Goal: Task Accomplishment & Management: Manage account settings

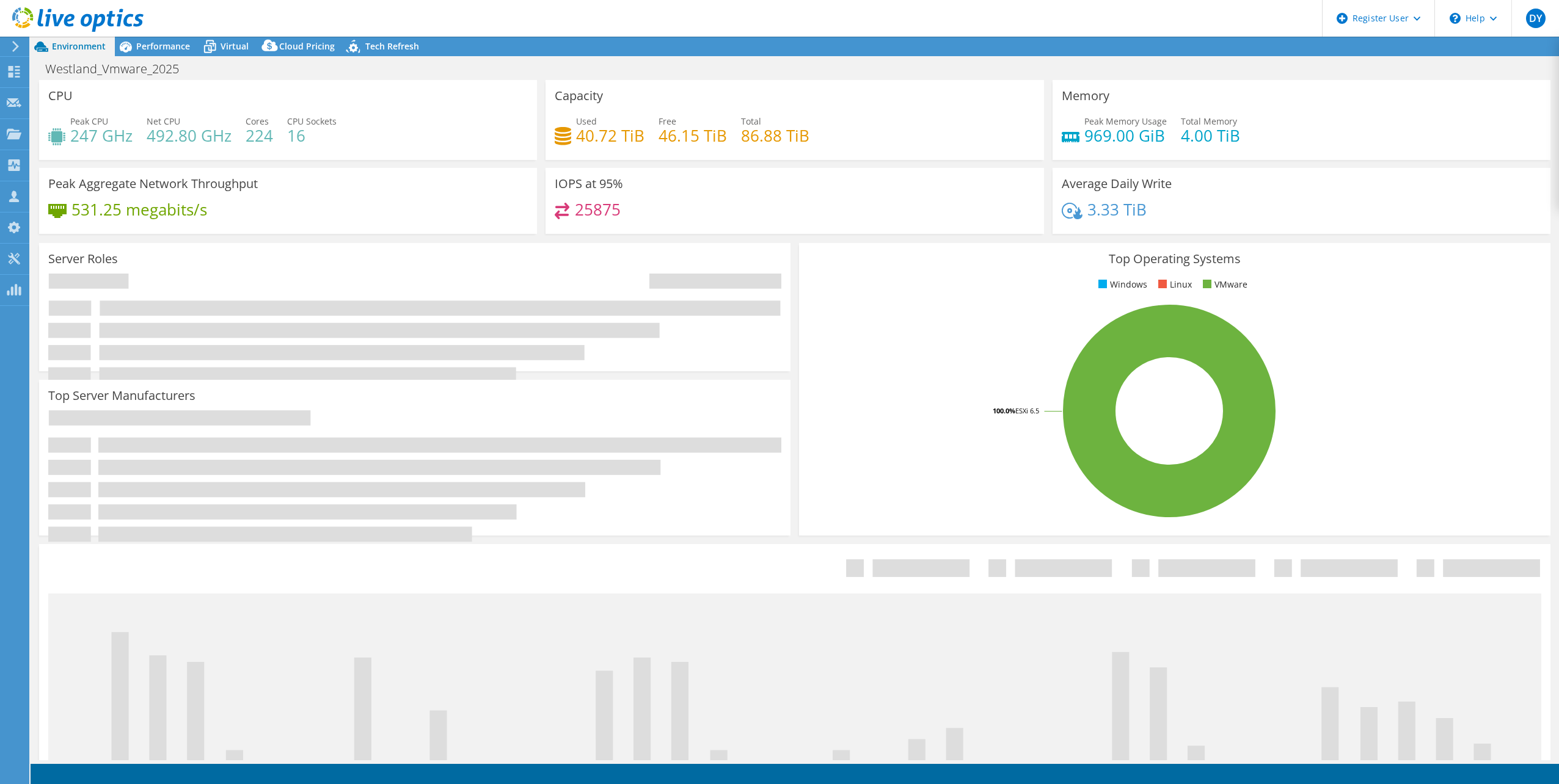
select select "USD"
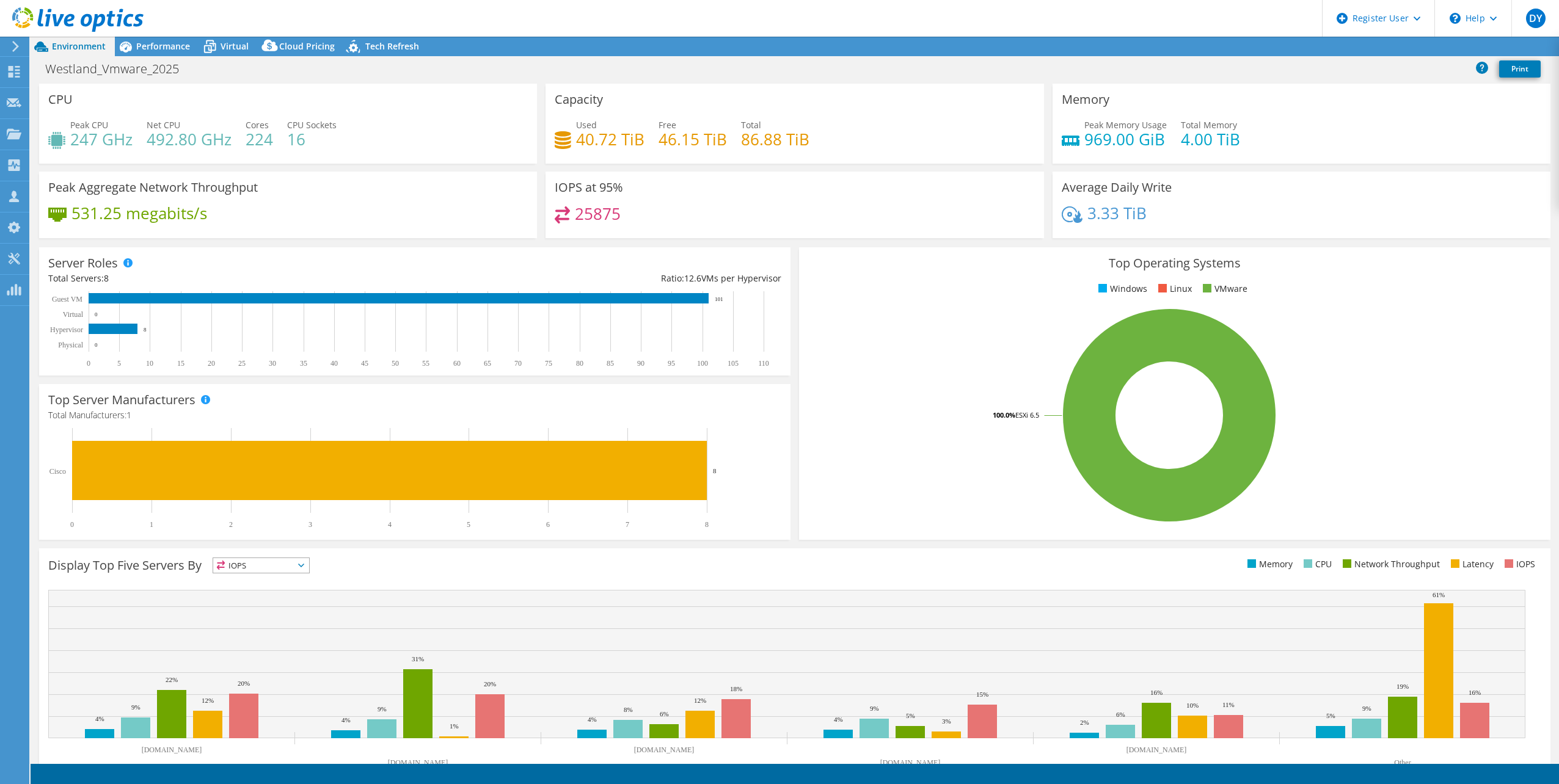
select select "EULondon"
radio input "true"
radio input "false"
click at [40, 135] on div "Projects" at bounding box center [57, 135] width 59 height 31
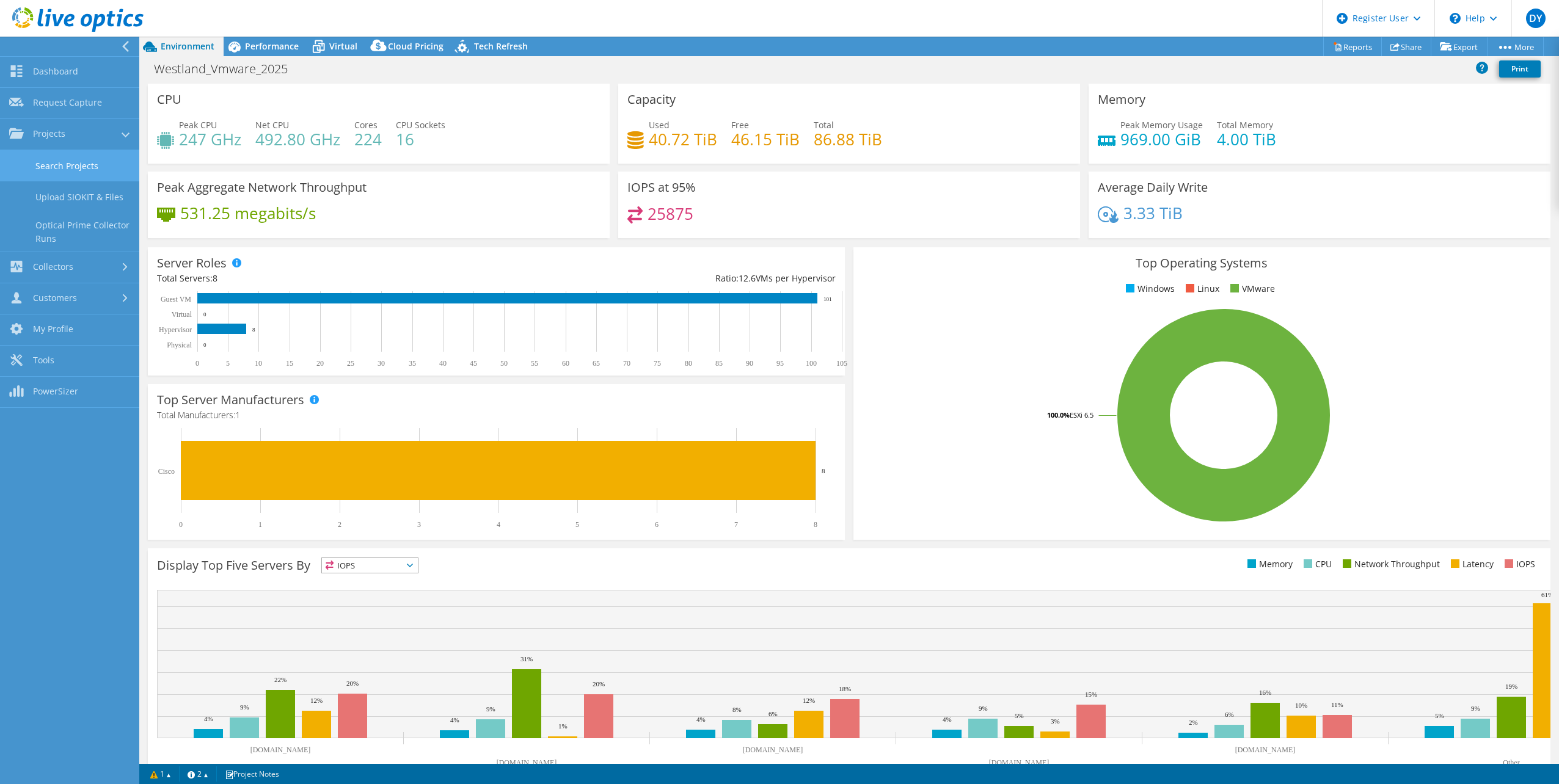
click at [50, 168] on link "Search Projects" at bounding box center [69, 166] width 139 height 31
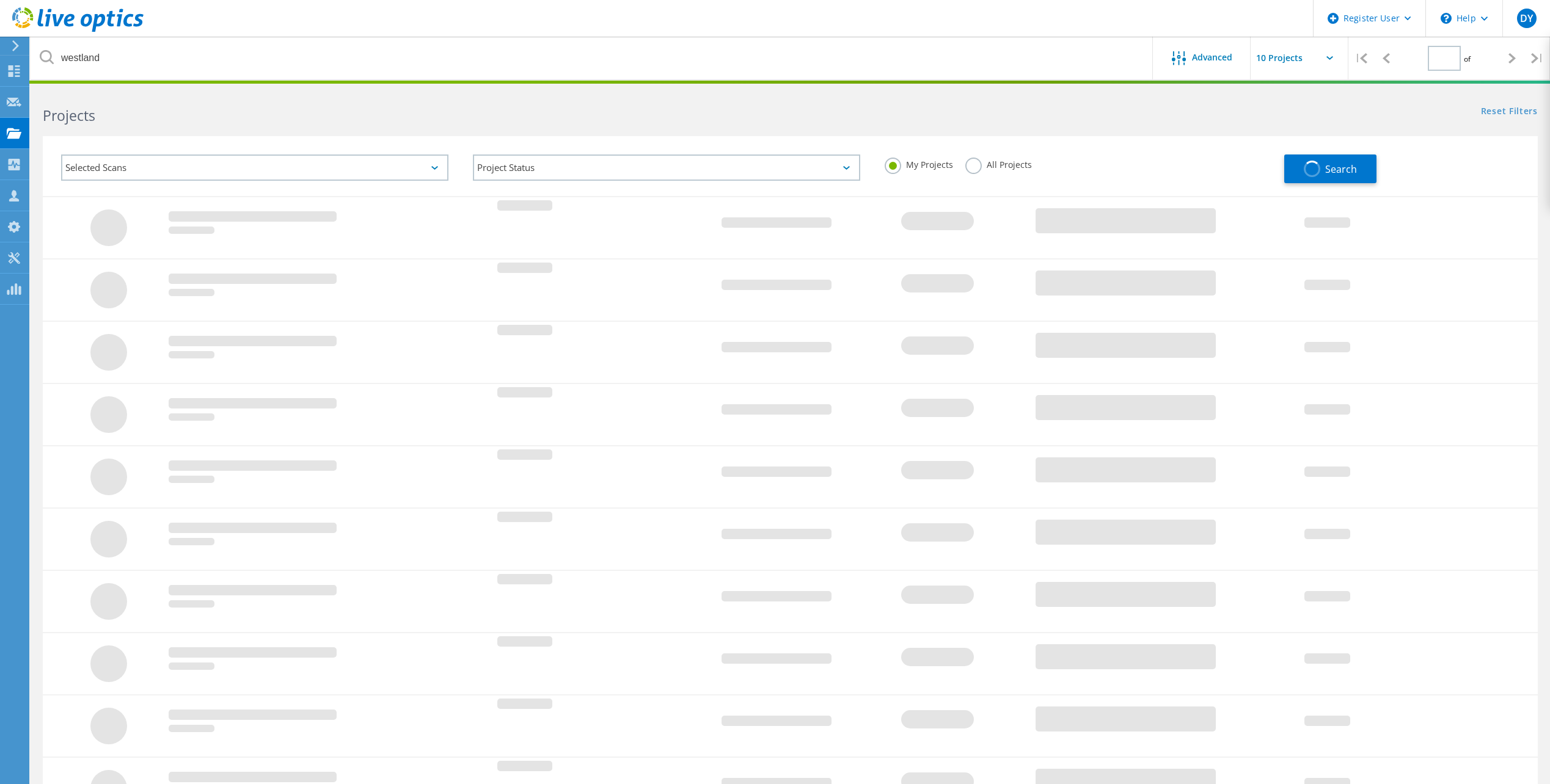
type input "1"
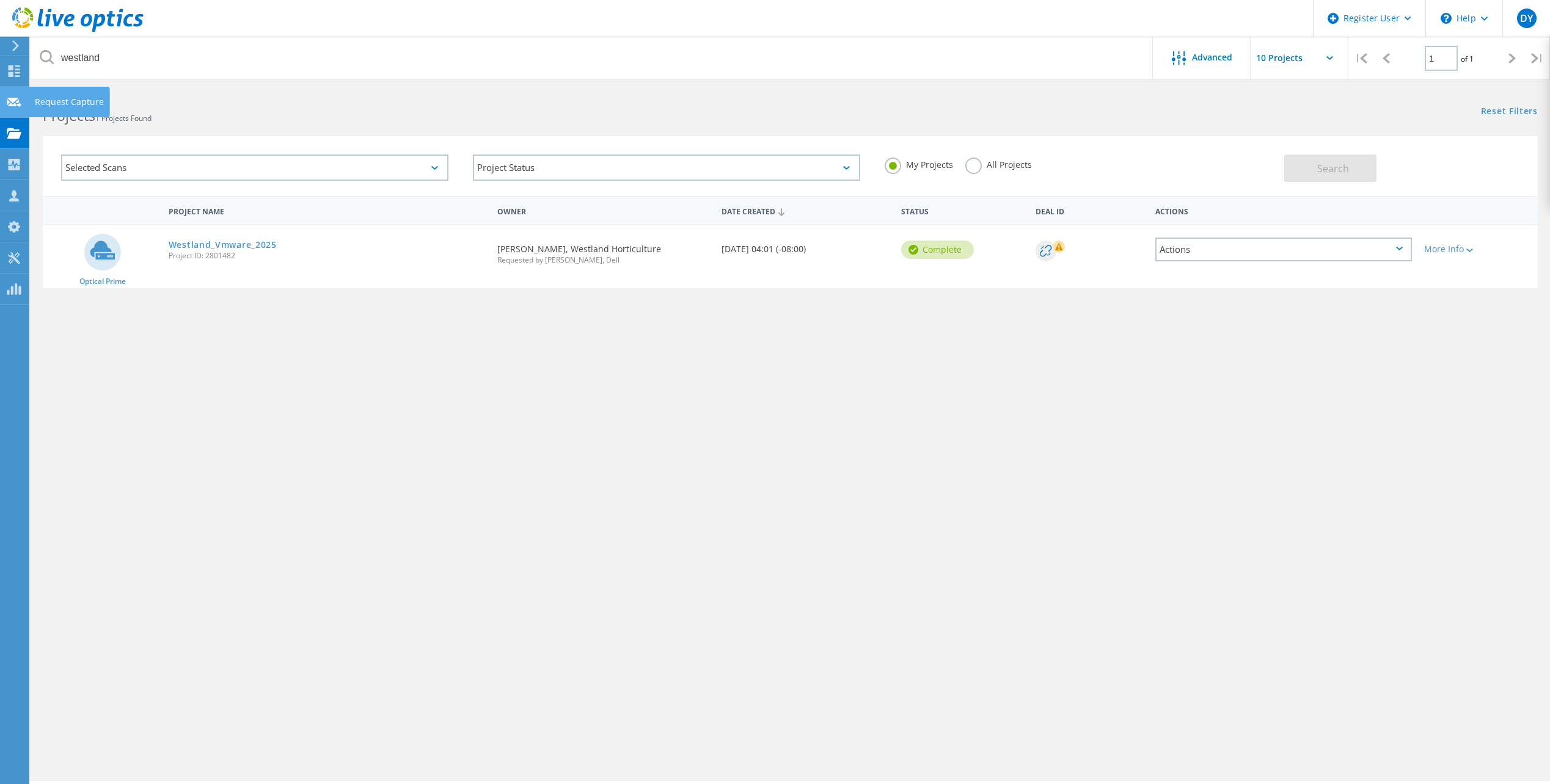
click at [51, 100] on div "Request Capture" at bounding box center [69, 102] width 69 height 9
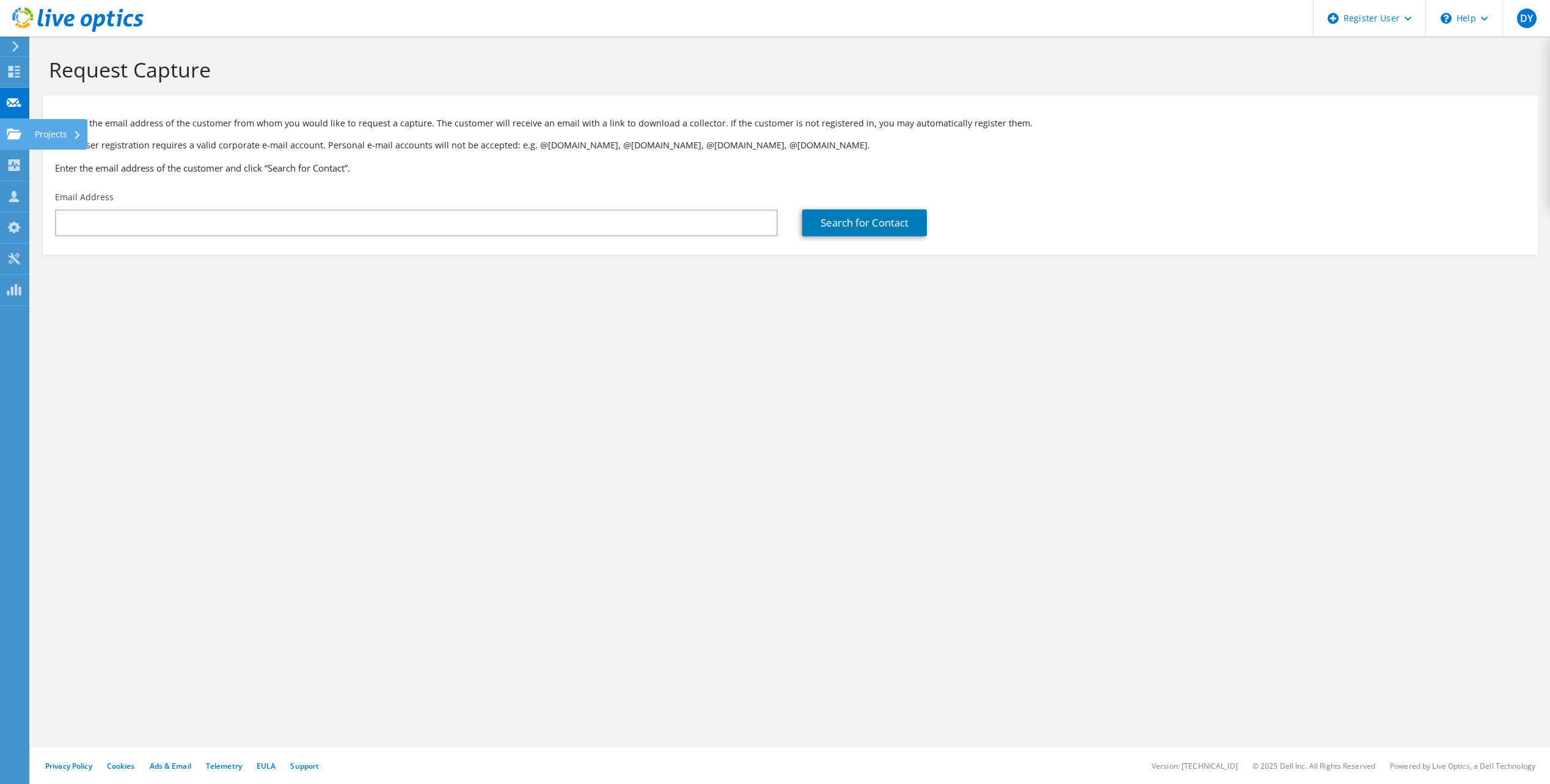
click at [43, 135] on div "Projects" at bounding box center [57, 135] width 59 height 31
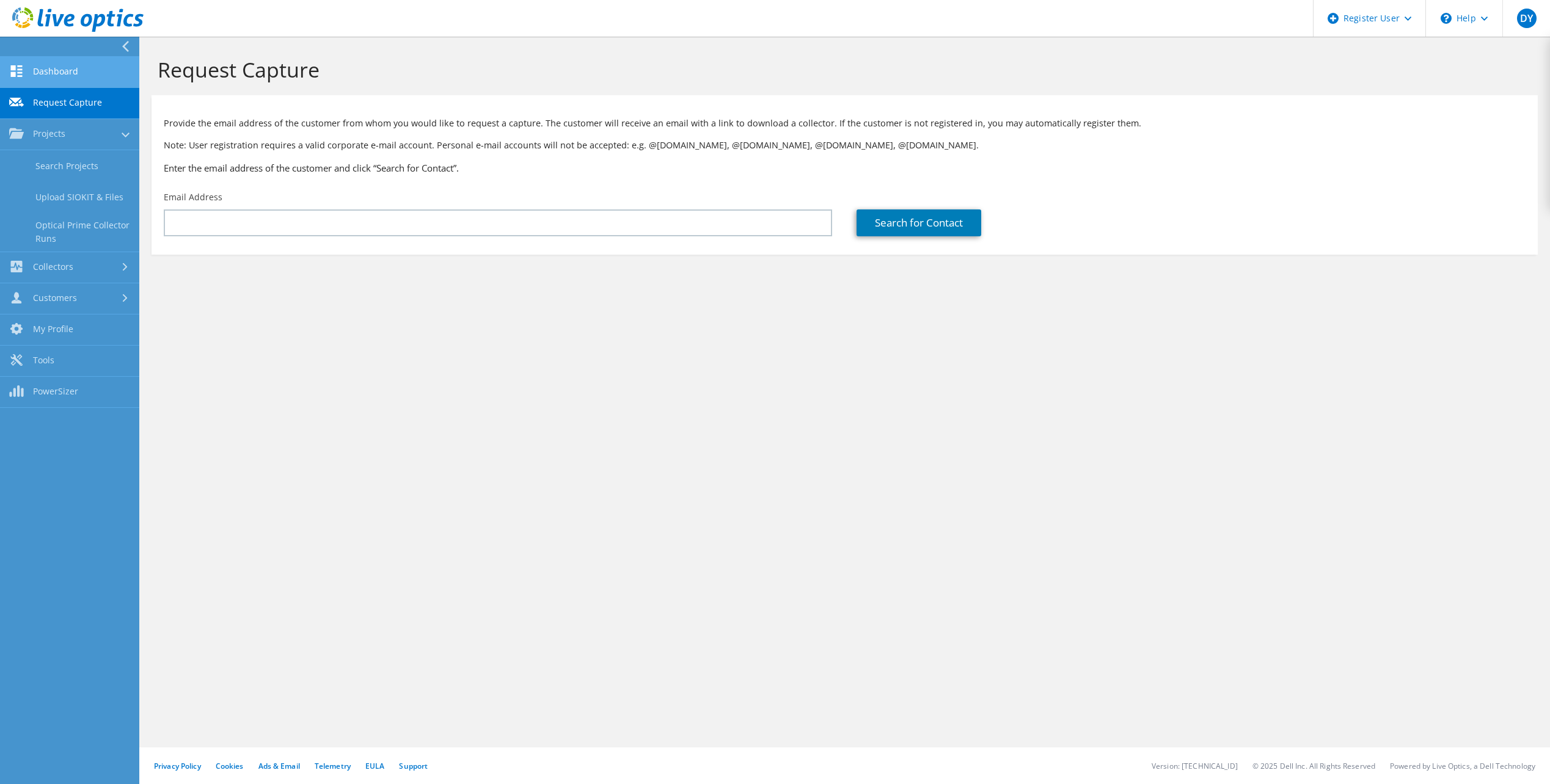
click at [55, 71] on link "Dashboard" at bounding box center [69, 72] width 139 height 31
